Goal: Use online tool/utility: Use online tool/utility

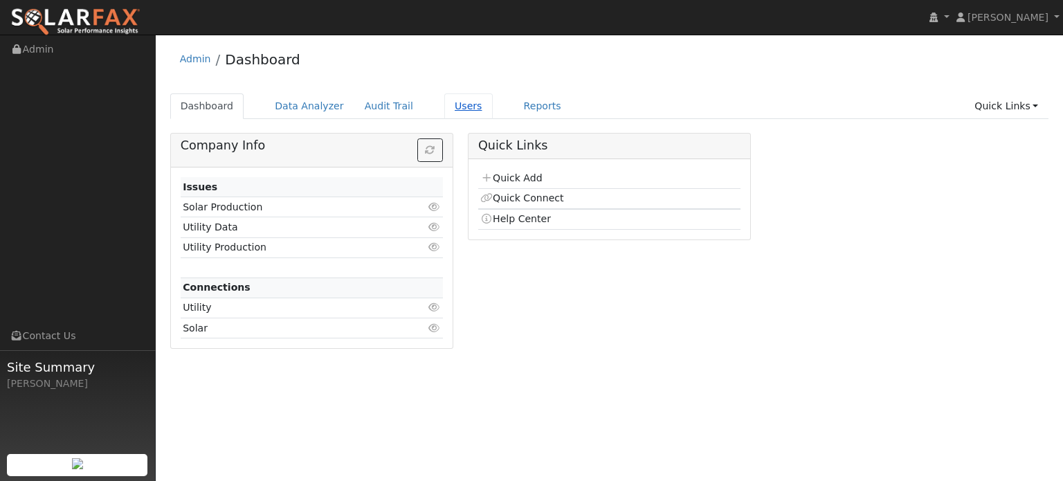
click at [444, 104] on link "Users" at bounding box center [468, 106] width 48 height 26
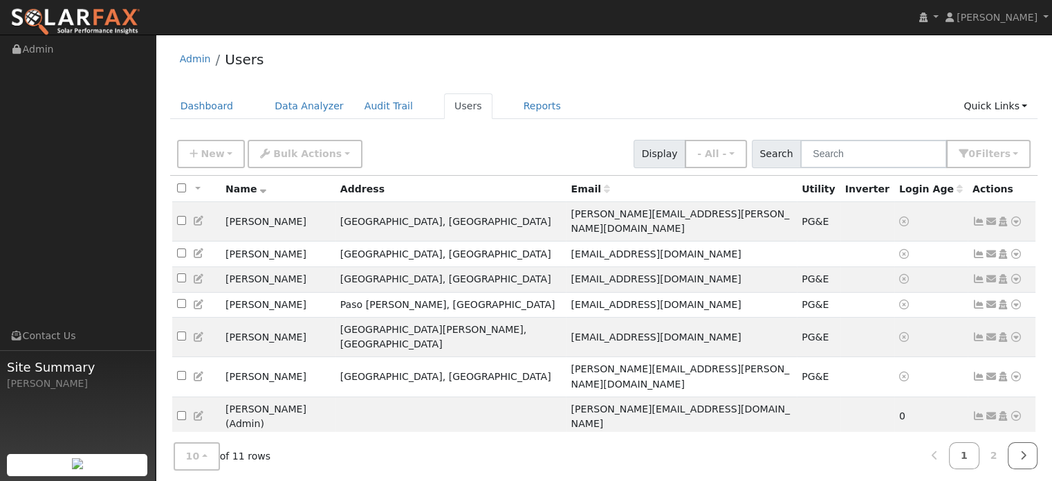
click at [1023, 456] on icon at bounding box center [1023, 455] width 6 height 10
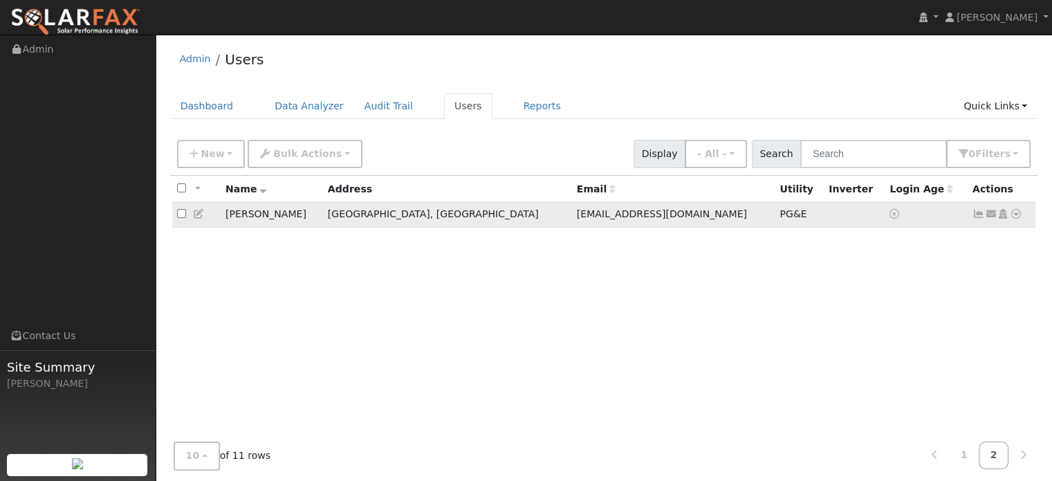
click at [1016, 215] on icon at bounding box center [1016, 214] width 12 height 10
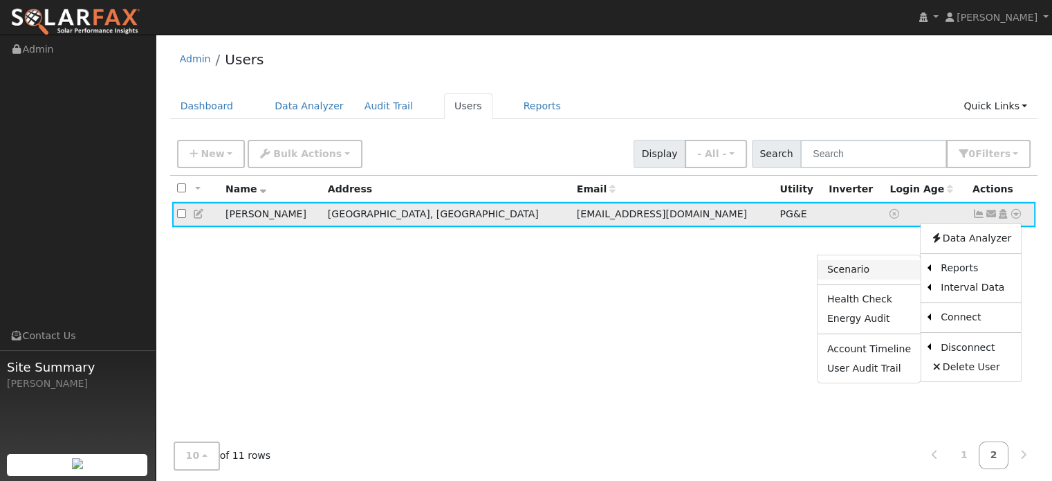
click at [863, 271] on link "Scenario" at bounding box center [869, 269] width 103 height 19
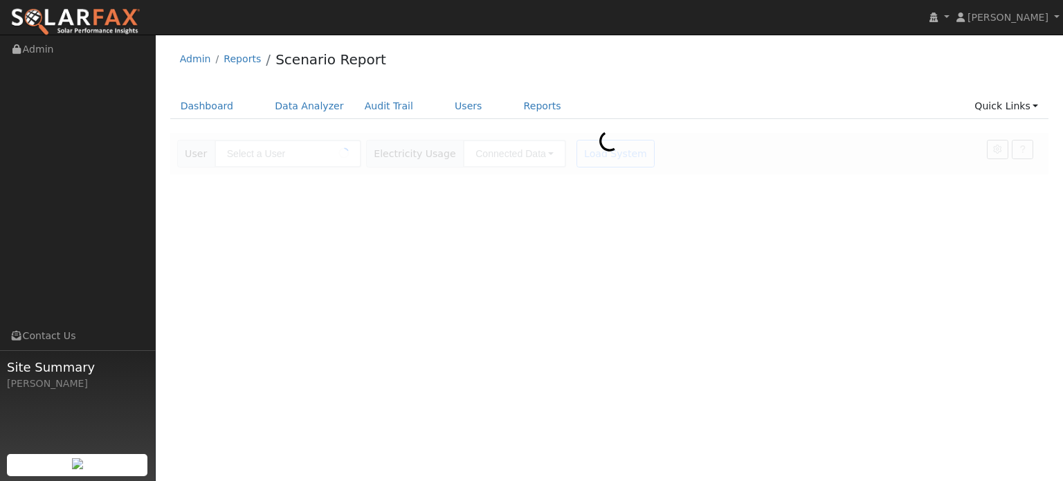
type input "[PERSON_NAME]"
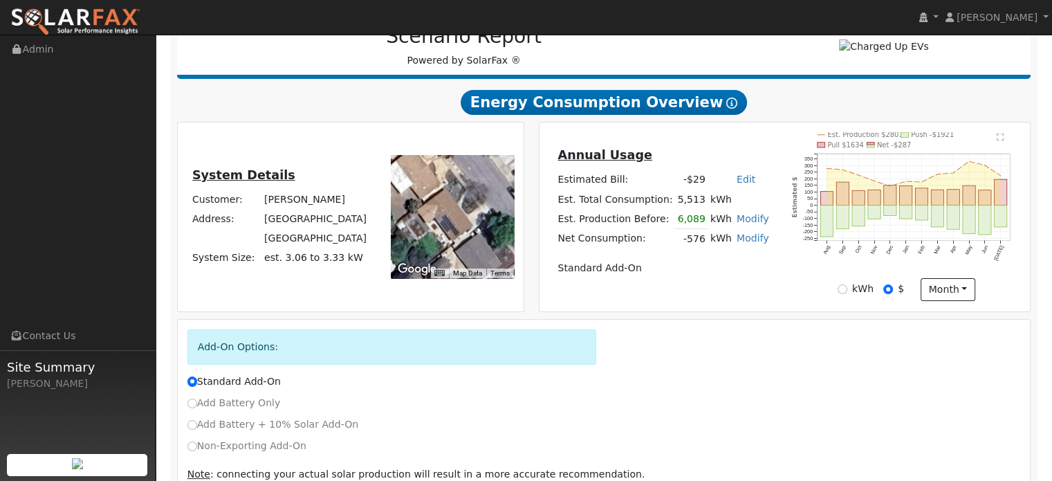
scroll to position [208, 0]
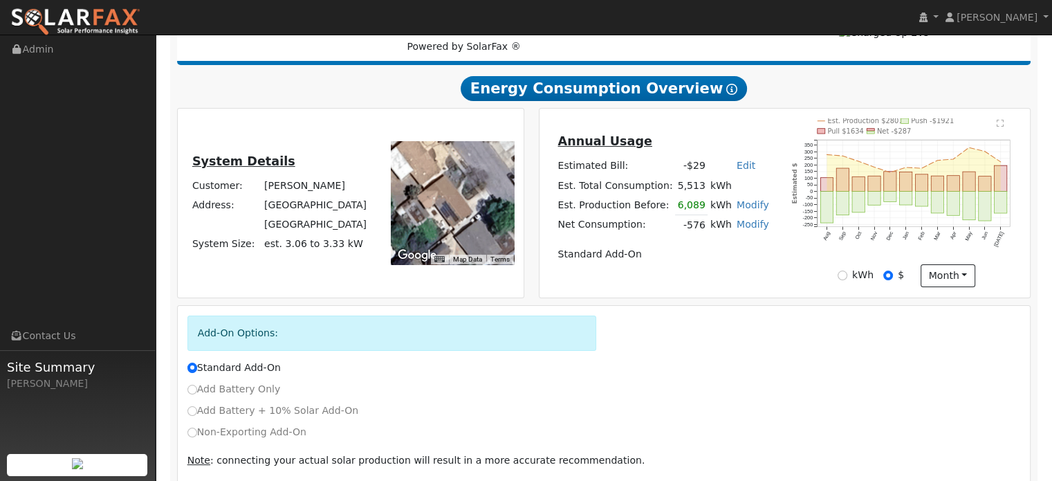
click at [744, 223] on link "Modify" at bounding box center [753, 224] width 33 height 11
click at [664, 248] on link "Add Consumption" at bounding box center [672, 246] width 168 height 19
type input "-576"
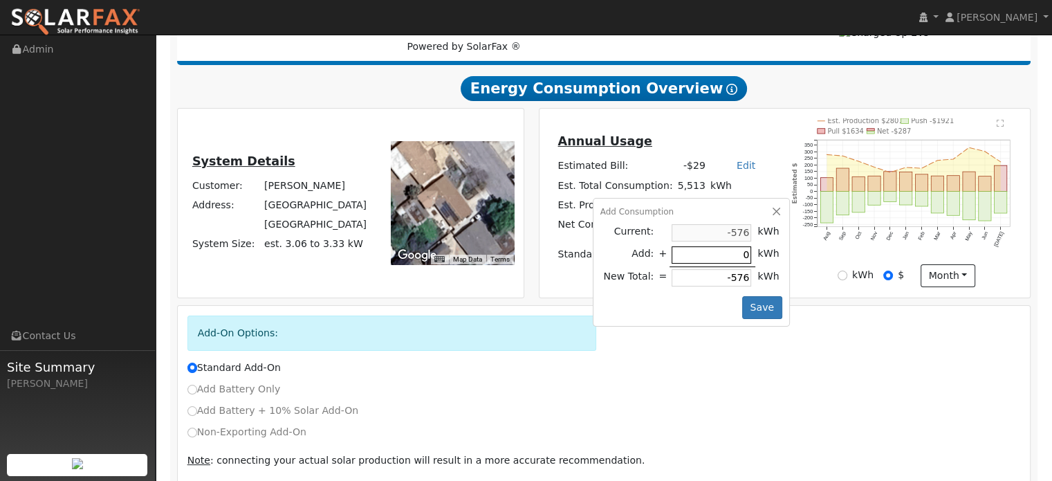
type input "3"
type input "-573"
type input "30"
type input "-546"
type input "300"
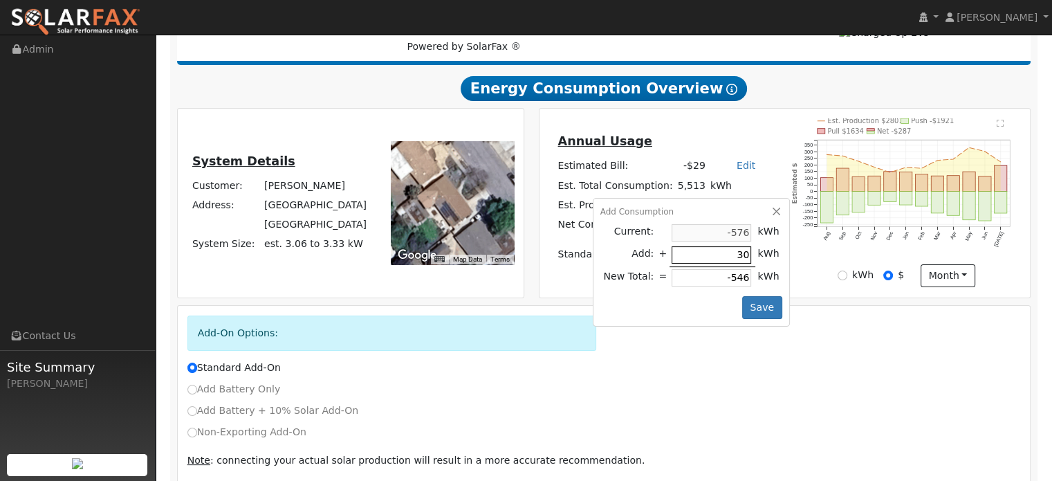
type input "-276"
type input "3000"
type input "2424"
type input "3000"
click at [753, 309] on button "Save" at bounding box center [762, 308] width 40 height 24
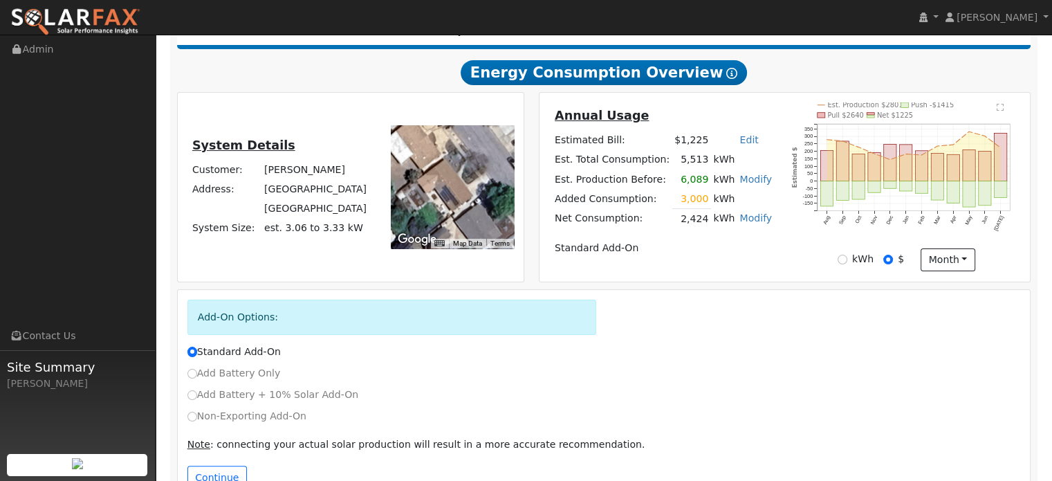
scroll to position [261, 0]
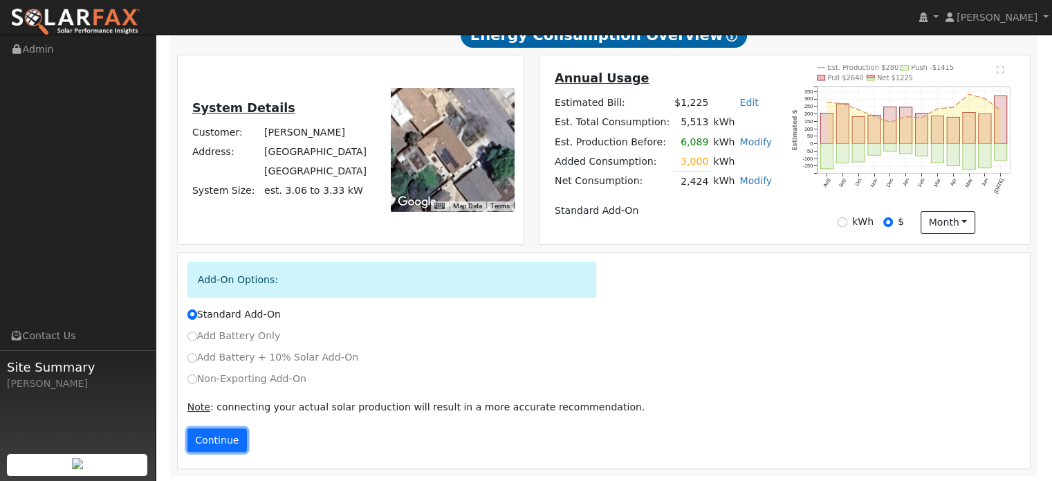
click at [213, 430] on button "Continue" at bounding box center [218, 440] width 60 height 24
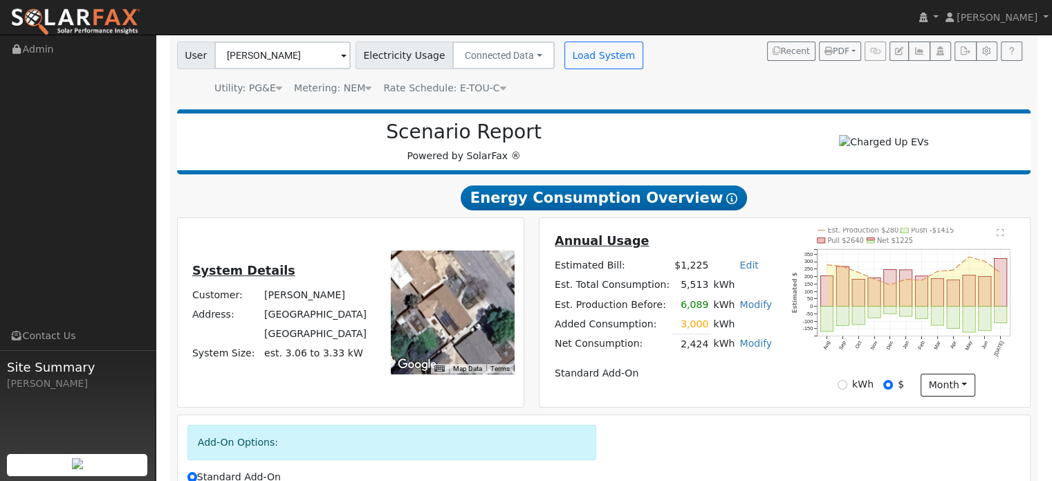
scroll to position [96, 0]
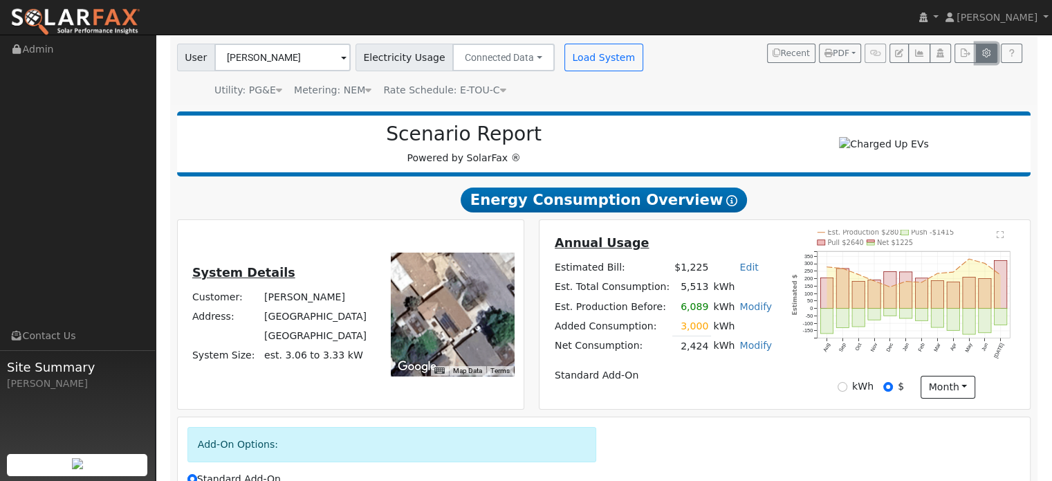
click at [985, 50] on icon "button" at bounding box center [987, 53] width 10 height 8
type input "125"
type input "175"
type input "200"
type input "13.5"
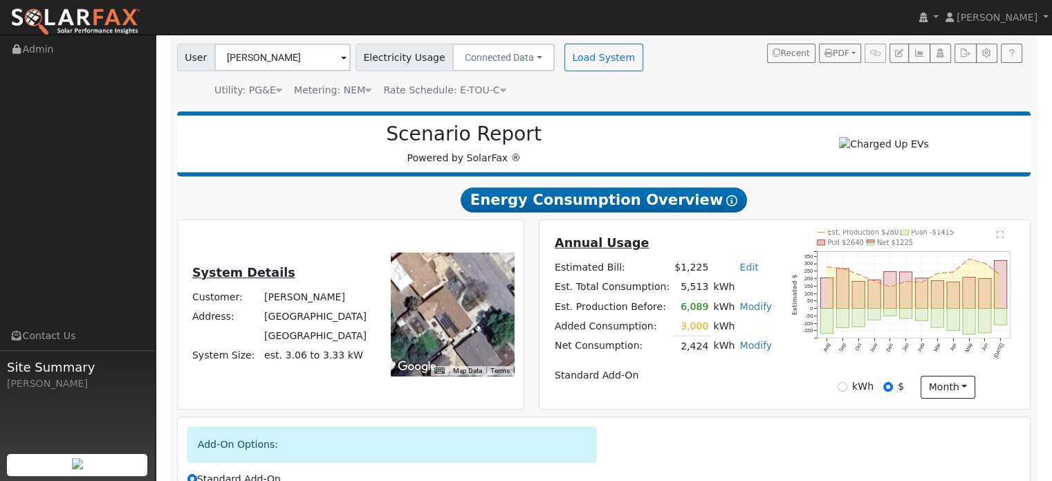
type input "27"
type input "40.5"
type input "20"
type input "11.5"
type input "27"
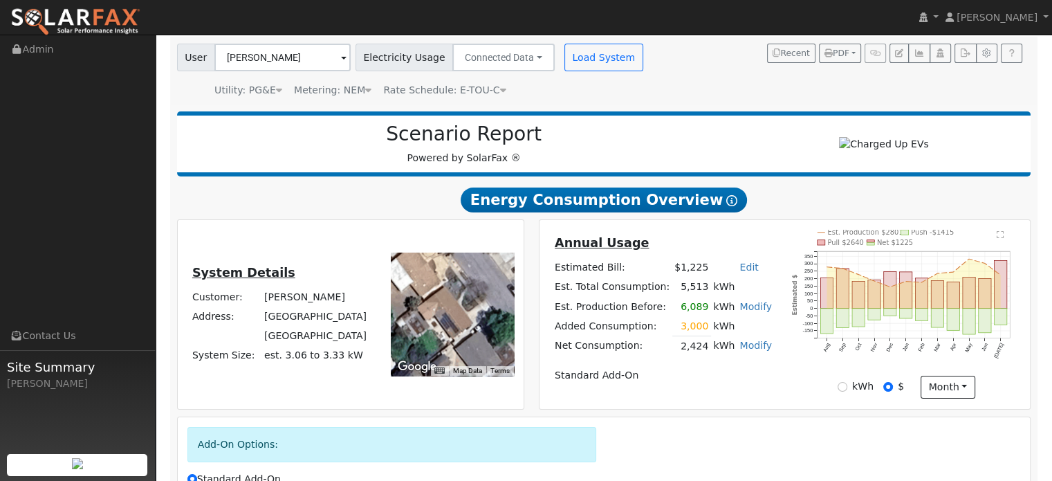
type input "425"
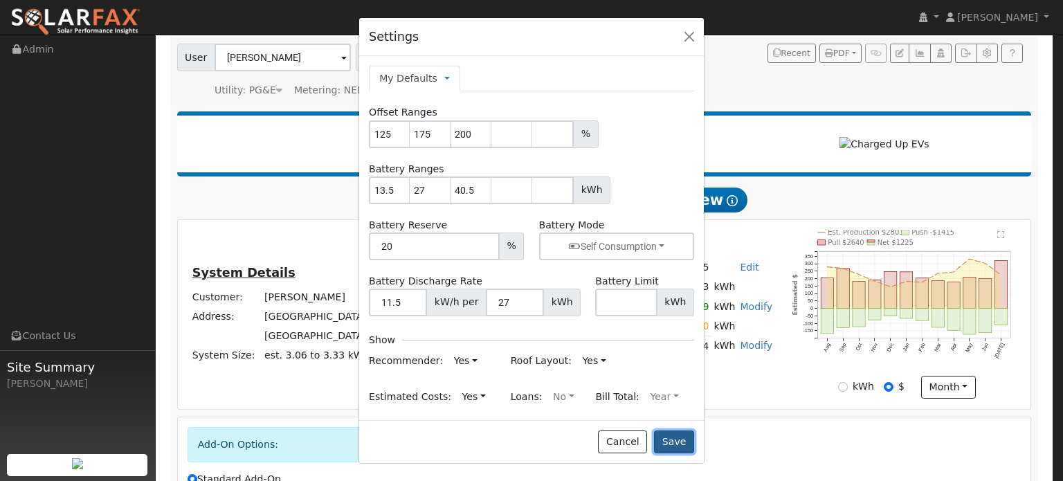
click at [670, 443] on button "Save" at bounding box center [674, 442] width 40 height 24
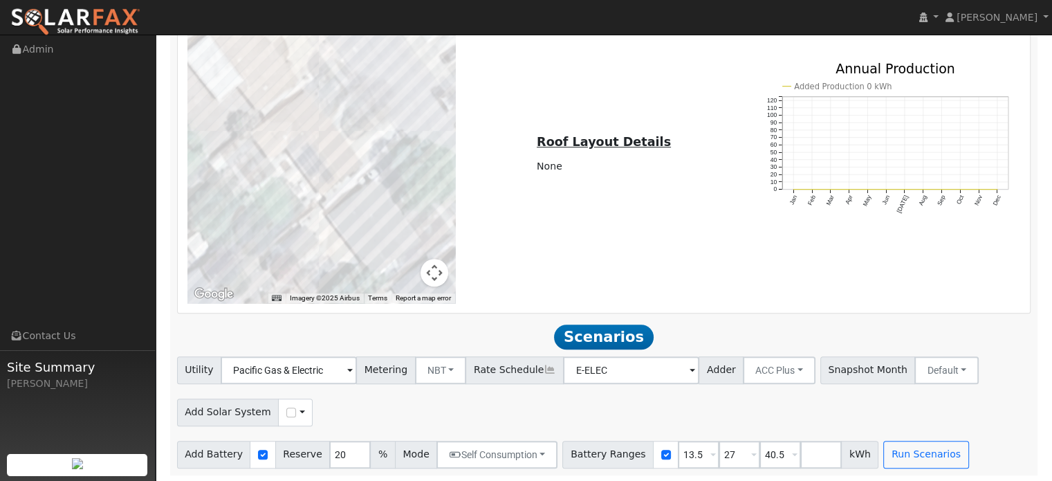
scroll to position [996, 0]
drag, startPoint x: 675, startPoint y: 454, endPoint x: 655, endPoint y: 454, distance: 20.8
click at [678, 454] on input "13.5" at bounding box center [699, 453] width 42 height 28
type input "27"
type input "40.5"
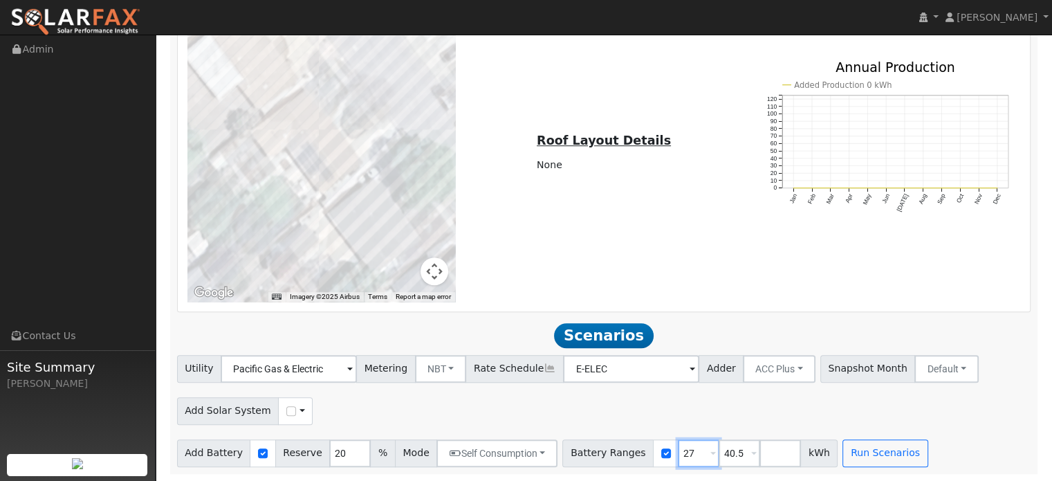
type input "27"
drag, startPoint x: 717, startPoint y: 452, endPoint x: 679, endPoint y: 457, distance: 39.0
click at [679, 457] on div "Battery Ranges 27 Overrides Reserve % Mode None None Self Consumption Peak Savi…" at bounding box center [700, 453] width 275 height 28
click at [623, 404] on div "Add Solar System Use CSV Data" at bounding box center [603, 408] width 859 height 33
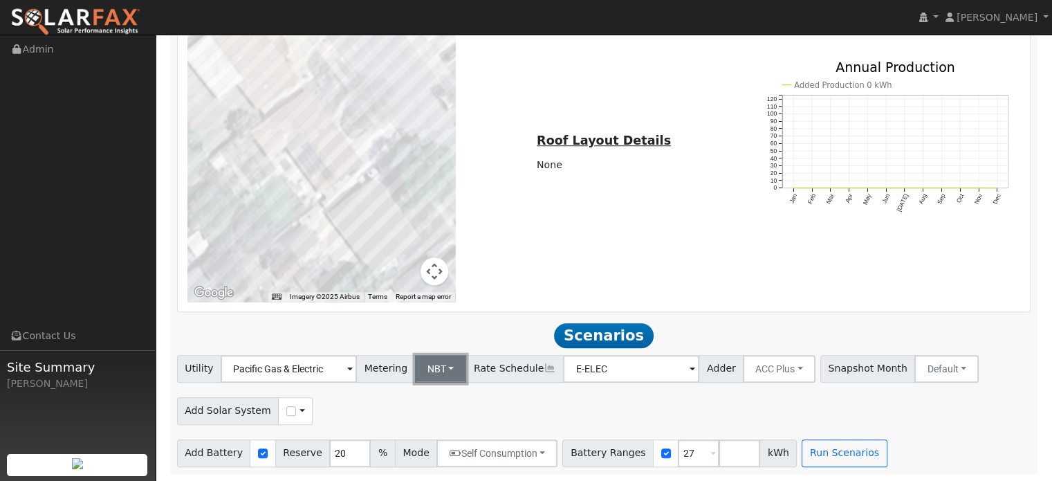
click at [446, 367] on button "NBT" at bounding box center [441, 369] width 52 height 28
click at [418, 403] on link "NEM" at bounding box center [452, 399] width 96 height 19
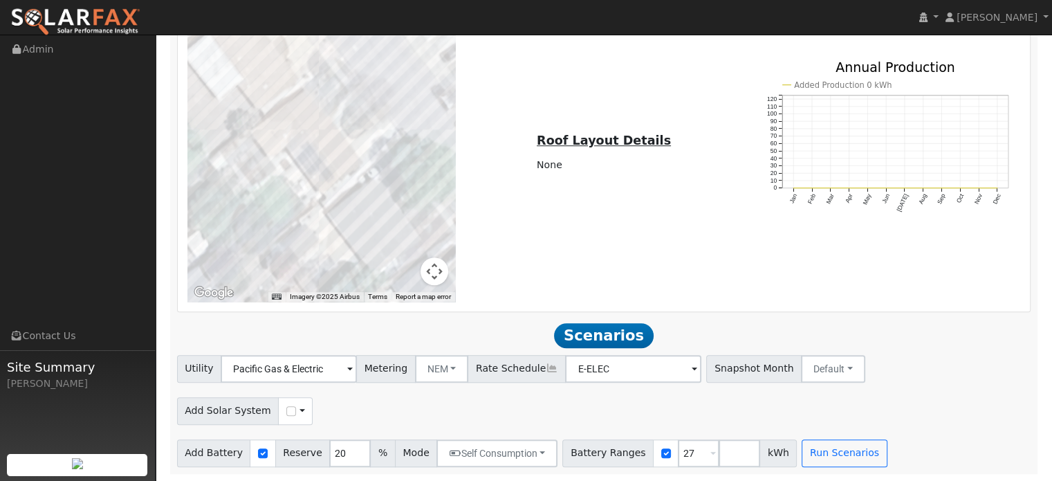
click at [353, 365] on span at bounding box center [350, 370] width 6 height 16
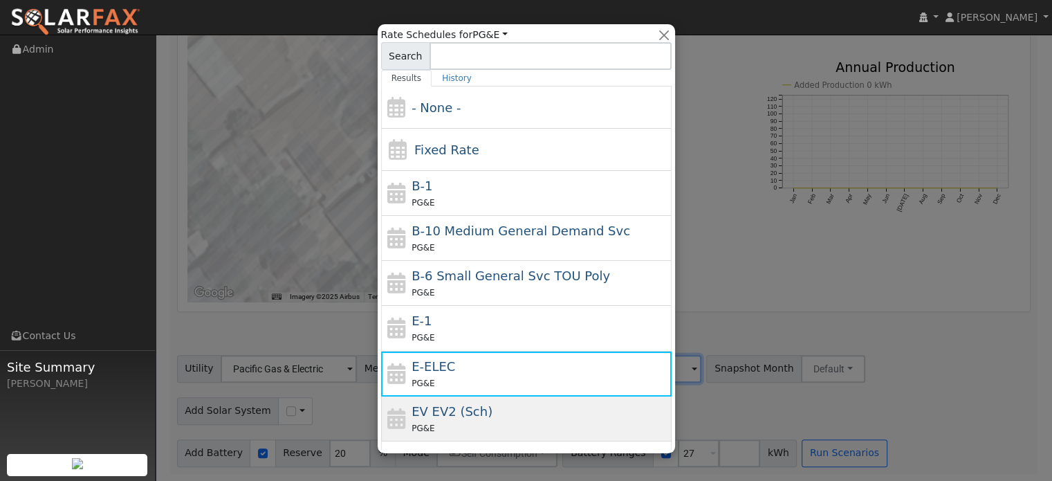
click at [469, 412] on span "EV EV2 (Sch)" at bounding box center [452, 411] width 81 height 15
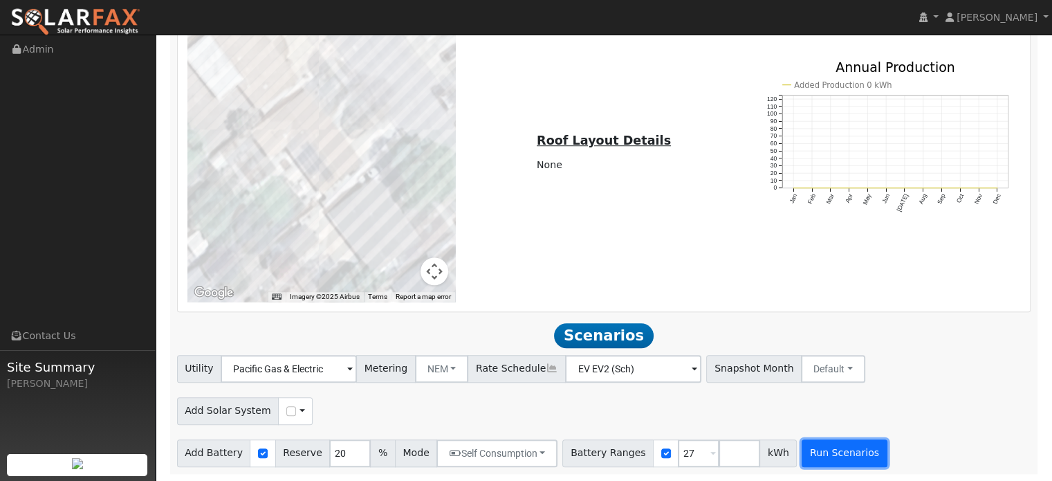
click at [816, 452] on button "Run Scenarios" at bounding box center [844, 453] width 85 height 28
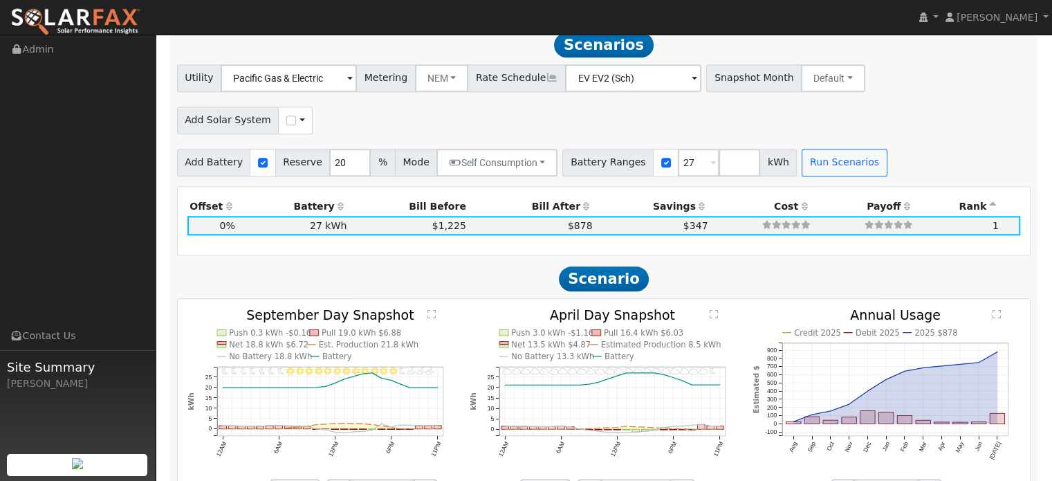
scroll to position [1276, 0]
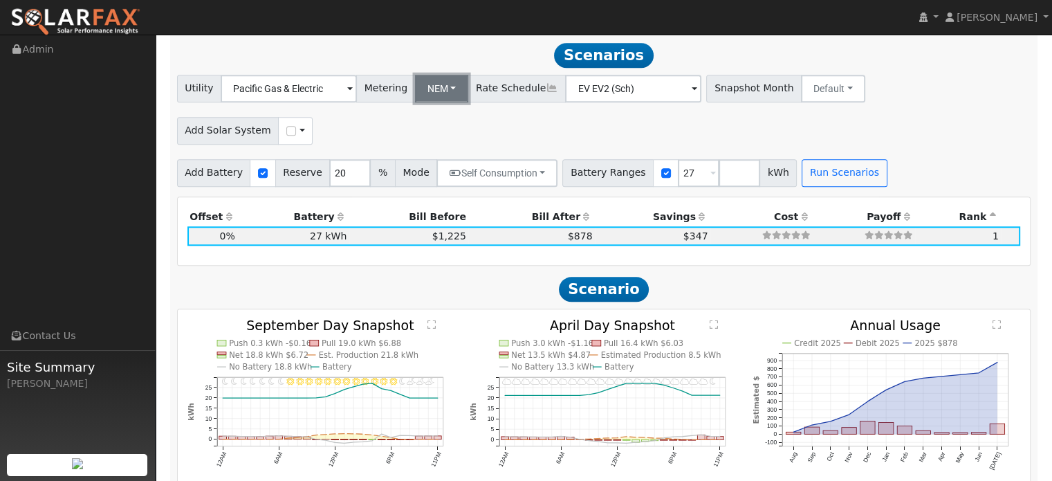
click at [436, 86] on button "NEM" at bounding box center [442, 89] width 54 height 28
click at [418, 140] on link "NBT" at bounding box center [452, 138] width 96 height 19
type input "E-ELEC"
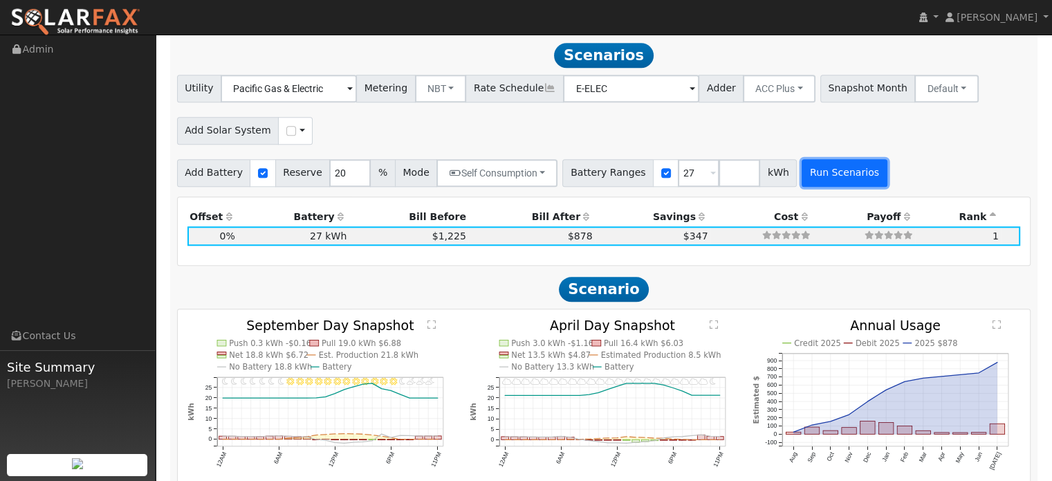
click at [814, 175] on button "Run Scenarios" at bounding box center [844, 173] width 85 height 28
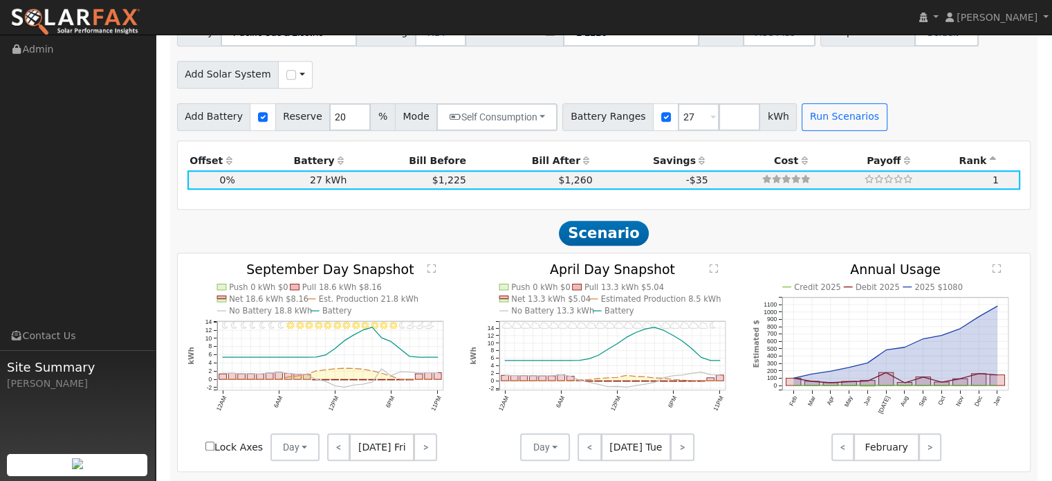
scroll to position [1345, 0]
